Goal: Task Accomplishment & Management: Complete application form

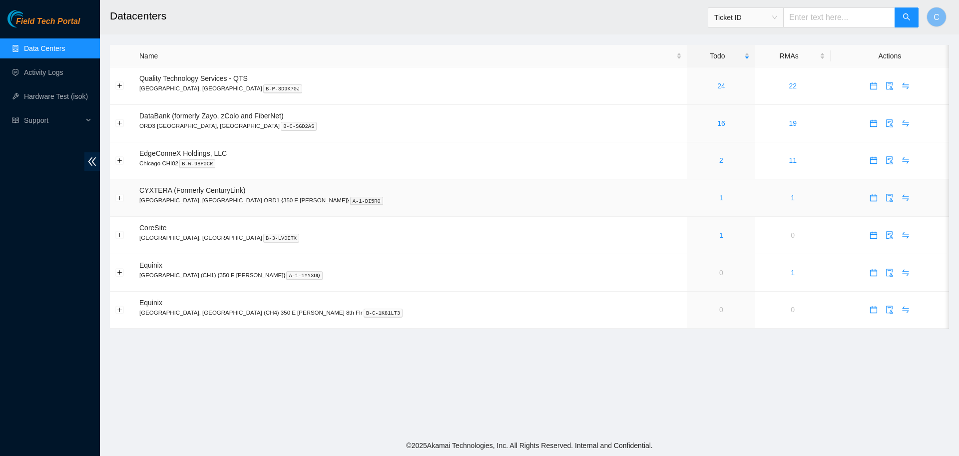
click at [720, 200] on link "1" at bounding box center [722, 198] width 4 height 8
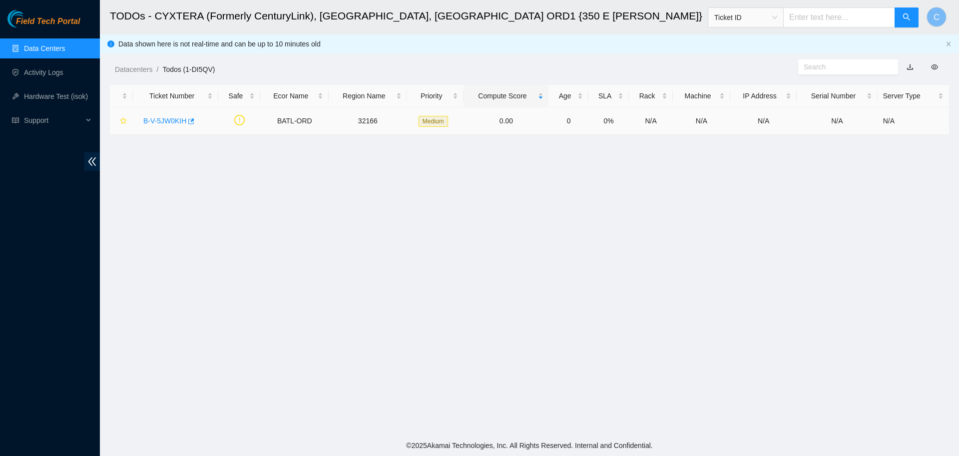
click at [165, 123] on link "B-V-5JW0KIH" at bounding box center [164, 121] width 43 height 8
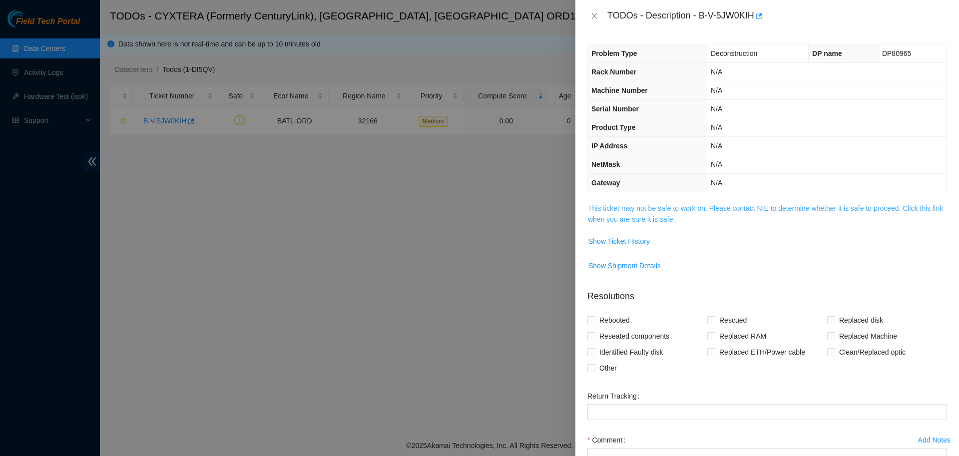
click at [633, 213] on link "This ticket may not be safe to work on. Please contact NIE to determine whether…" at bounding box center [765, 213] width 355 height 19
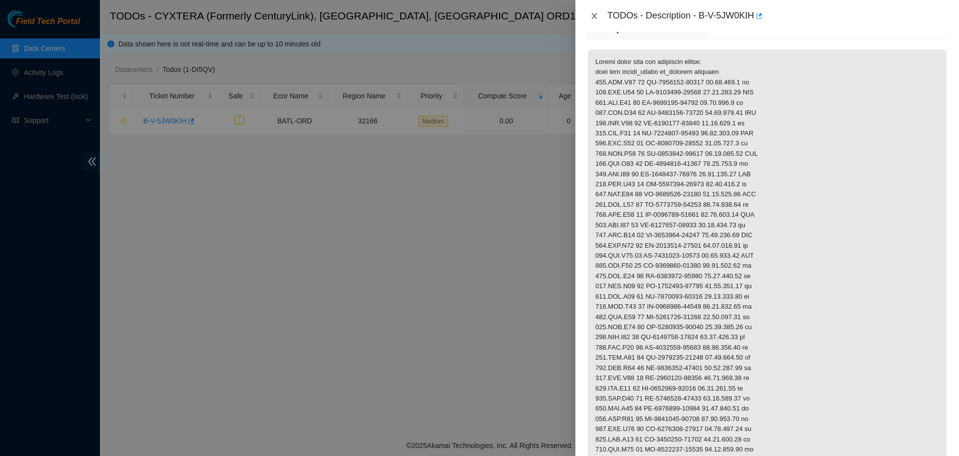
click at [595, 16] on icon "close" at bounding box center [595, 16] width 8 height 8
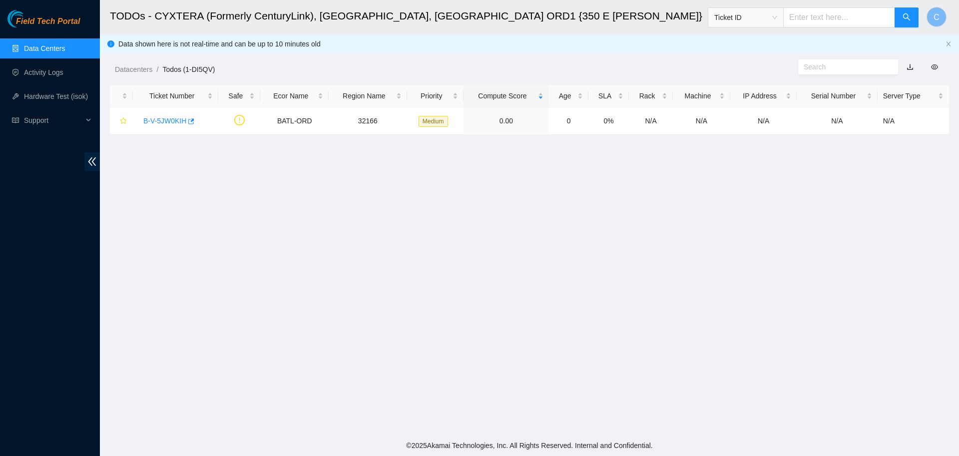
scroll to position [85, 0]
click at [61, 48] on link "Data Centers" at bounding box center [44, 48] width 41 height 8
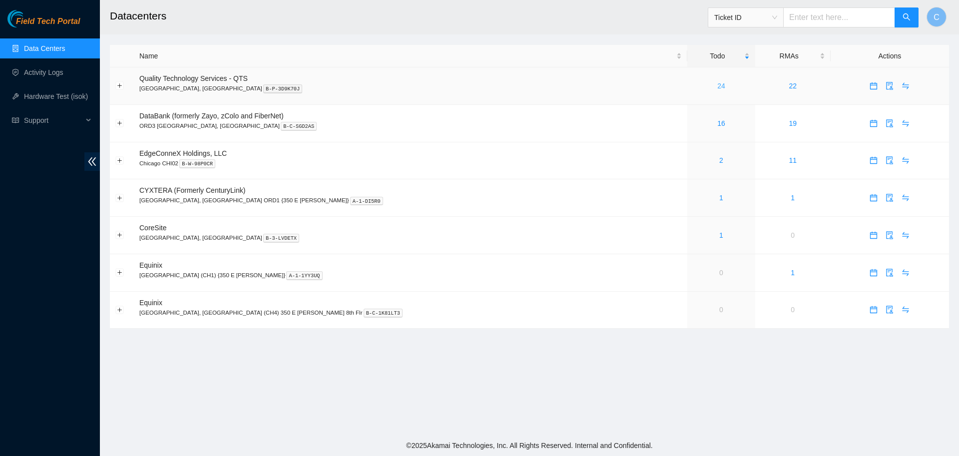
click at [718, 89] on link "24" at bounding box center [722, 86] width 8 height 8
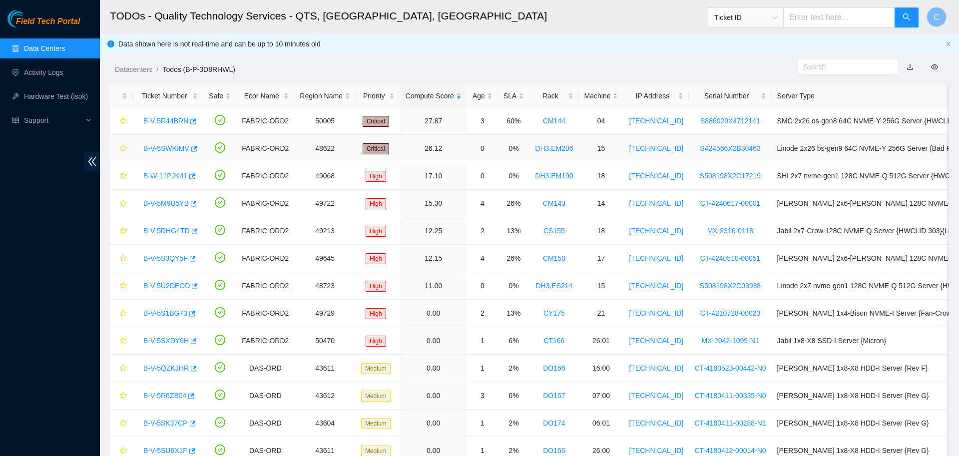
click at [164, 150] on link "B-V-5SWKIMV" at bounding box center [166, 148] width 46 height 8
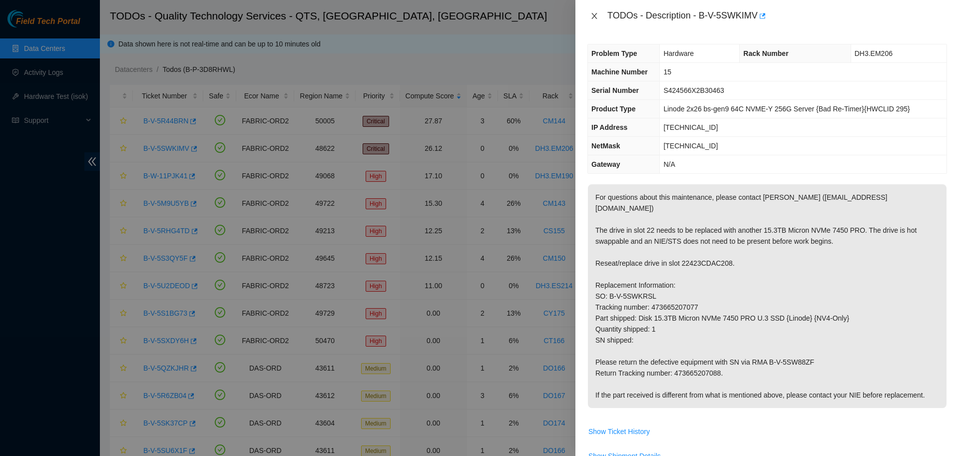
click at [593, 17] on icon "close" at bounding box center [595, 16] width 8 height 8
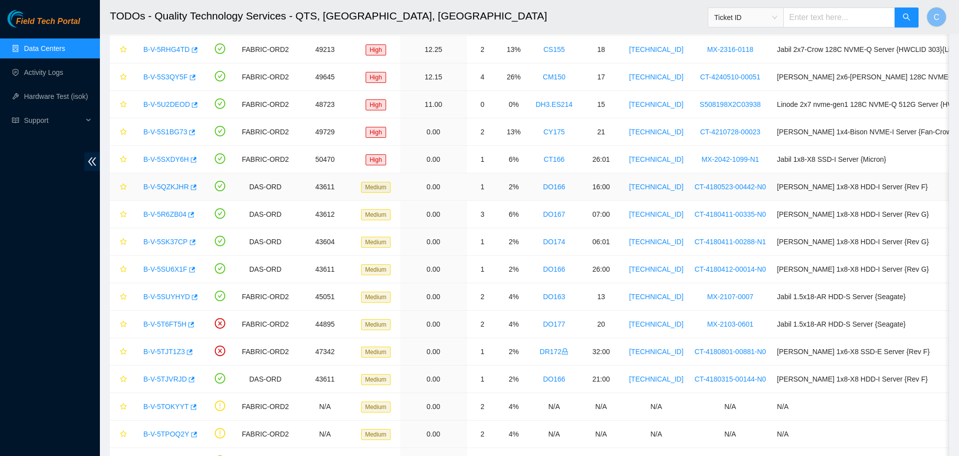
scroll to position [182, 0]
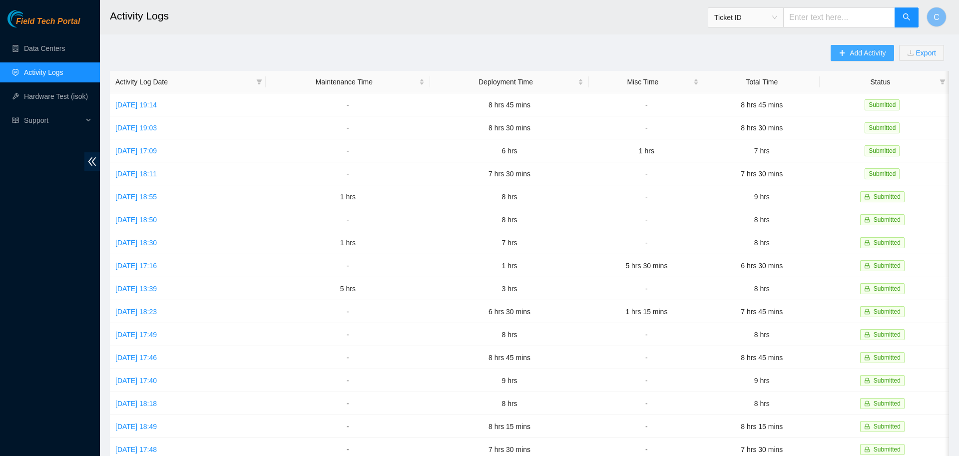
click at [855, 54] on span "Add Activity" at bounding box center [868, 52] width 36 height 11
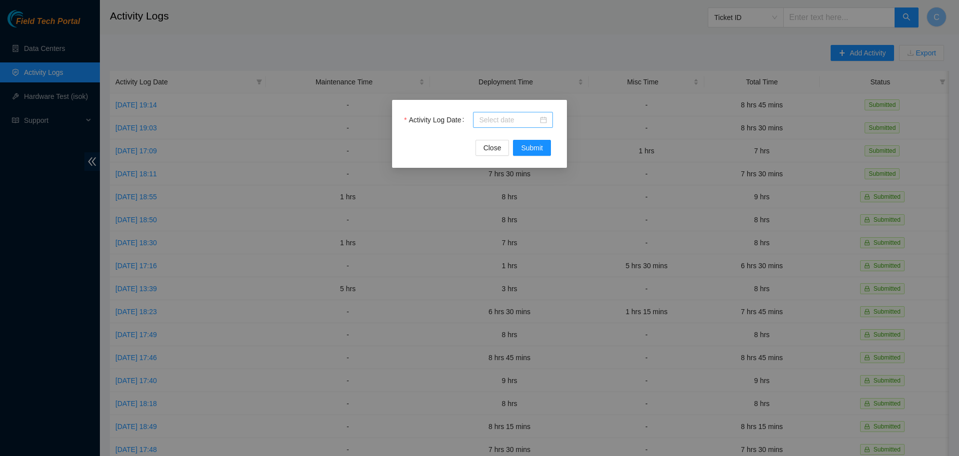
click at [498, 120] on input "Activity Log Date" at bounding box center [508, 119] width 59 height 11
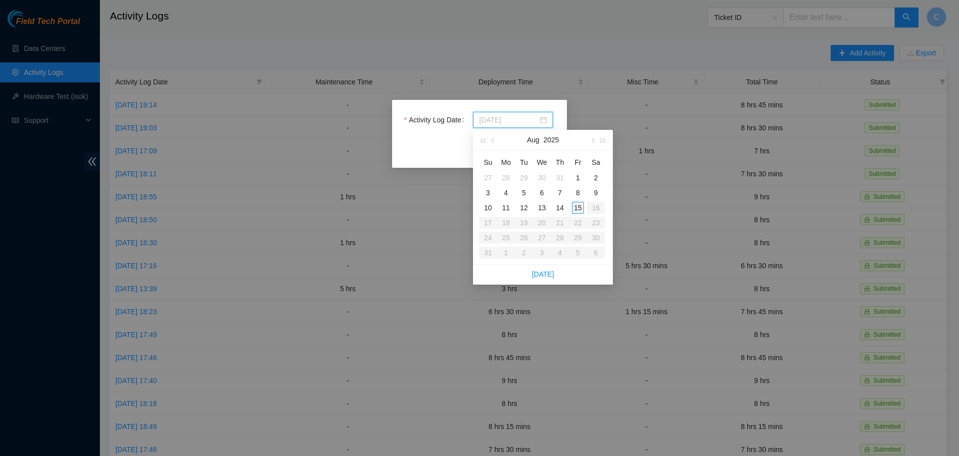
type input "[DATE]"
click at [580, 207] on div "15" at bounding box center [578, 208] width 12 height 12
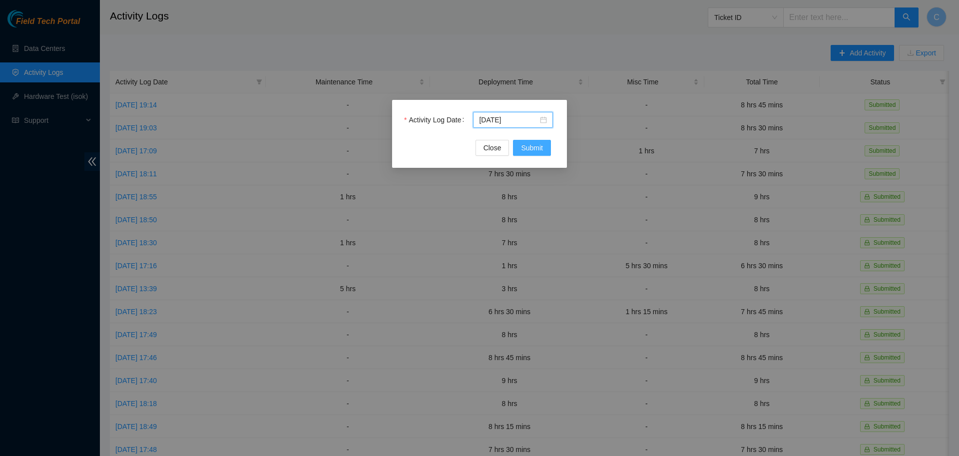
click at [531, 155] on button "Submit" at bounding box center [532, 148] width 38 height 16
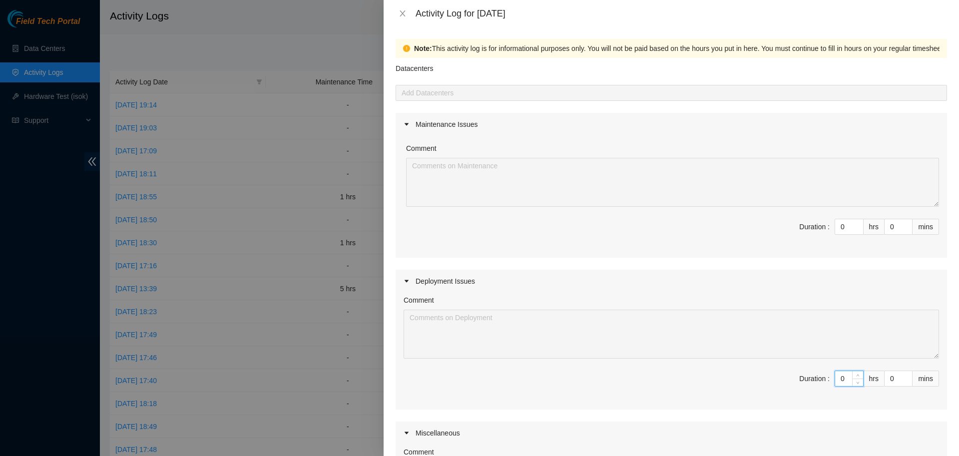
drag, startPoint x: 844, startPoint y: 378, endPoint x: 802, endPoint y: 383, distance: 42.3
click at [836, 383] on input "0" at bounding box center [850, 378] width 28 height 15
type input "9"
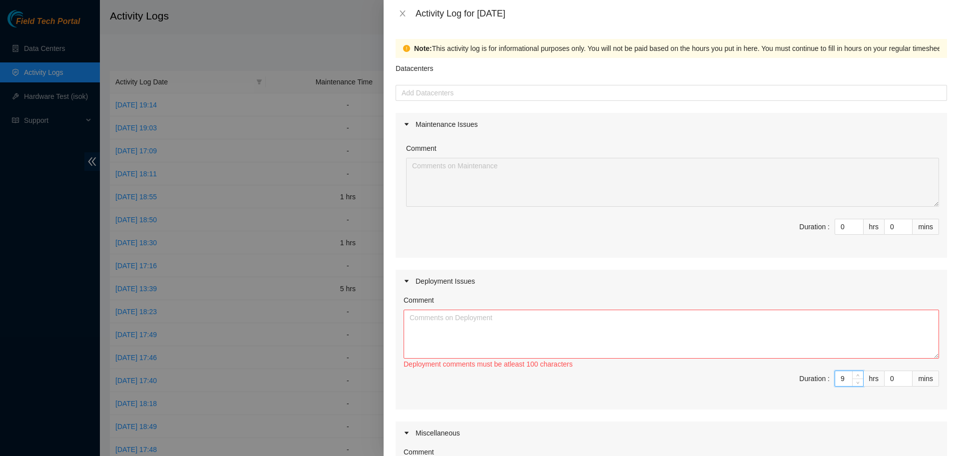
type input "9"
click at [744, 323] on textarea "Comment" at bounding box center [672, 334] width 536 height 49
click at [590, 329] on textarea "Comment" at bounding box center [672, 334] width 536 height 49
paste textarea "IY153 DP77235 IY154 DP77233 IY155 DP77234 IY156 DP77232 IY157 DP77231 IY159 DP7…"
click at [498, 317] on textarea "IY153 DP77235 IY154 DP77233 IY155 DP77234 IY156 DP77232 IY157 DP77231 IY159 DP7…" at bounding box center [672, 334] width 536 height 49
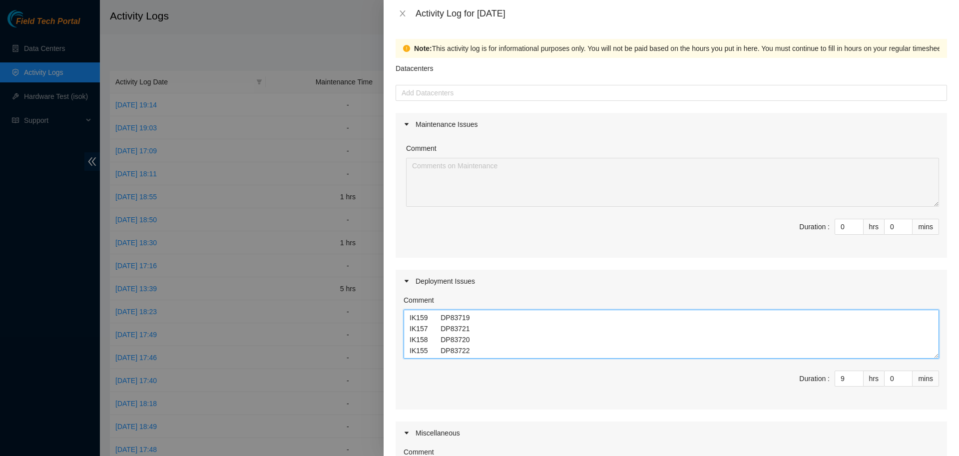
scroll to position [214, 0]
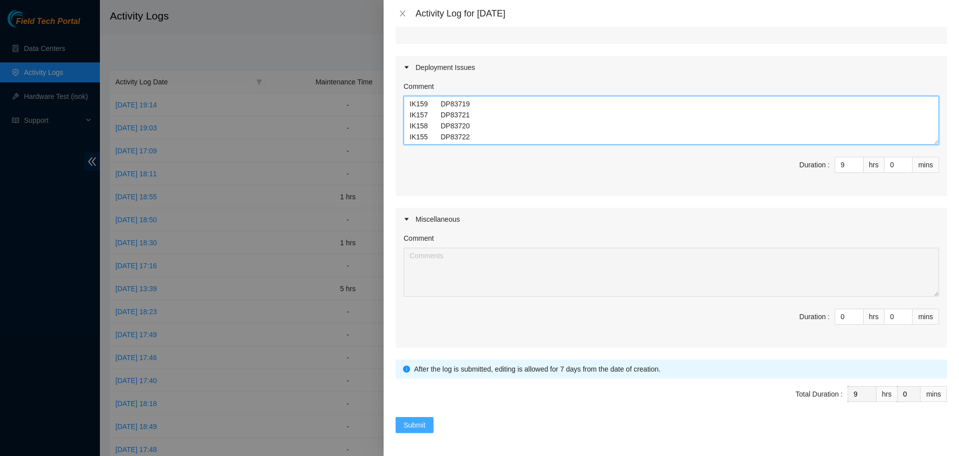
type textarea "Worked on and assisted team with the following DPs: -unpacked supplies pallets …"
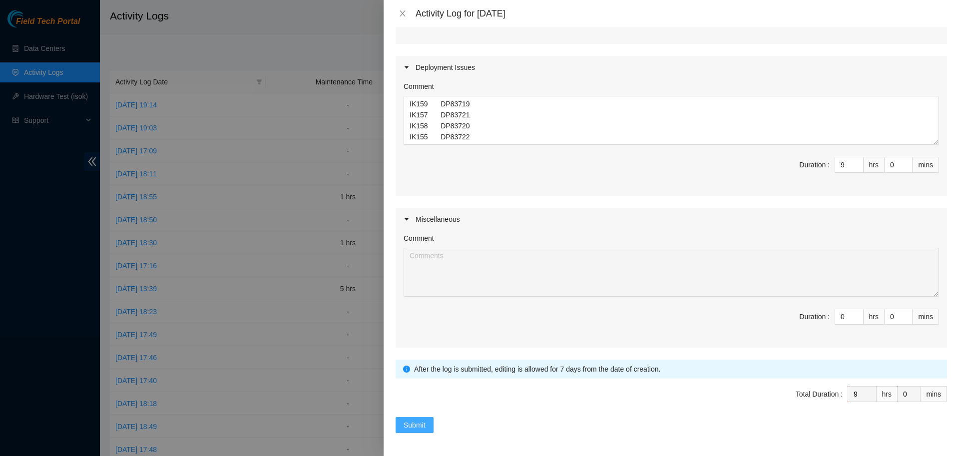
click at [406, 421] on span "Submit" at bounding box center [415, 425] width 22 height 11
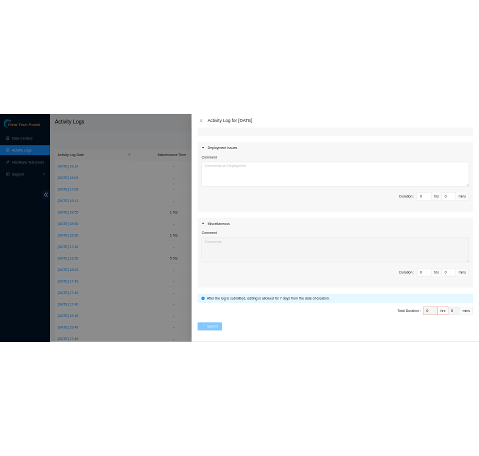
scroll to position [0, 0]
